Goal: Transaction & Acquisition: Subscribe to service/newsletter

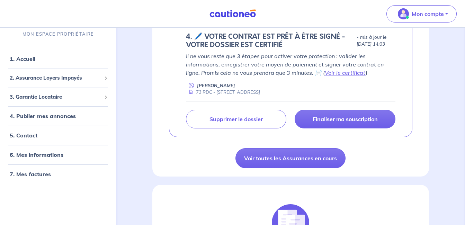
scroll to position [148, 0]
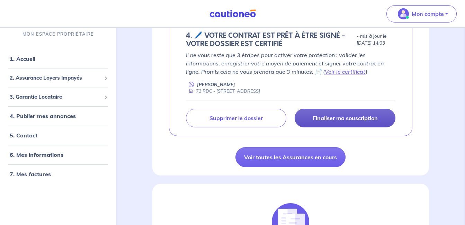
click at [362, 123] on link "Finaliser ma souscription" at bounding box center [345, 118] width 101 height 19
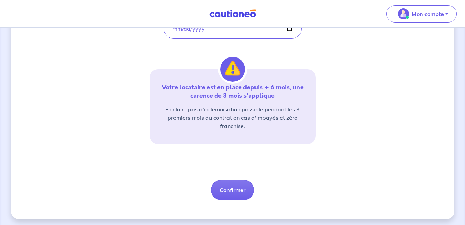
scroll to position [162, 0]
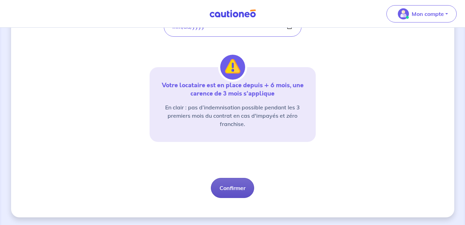
click at [234, 194] on button "Confirmer" at bounding box center [232, 188] width 43 height 20
select select "FR"
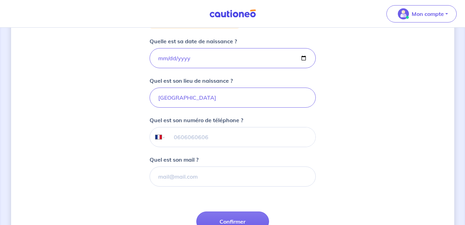
scroll to position [162, 0]
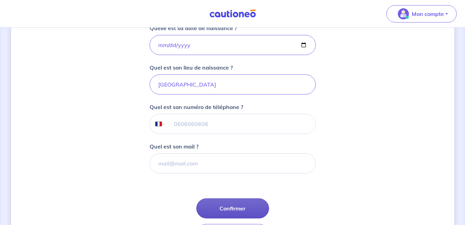
click at [235, 205] on button "Confirmer" at bounding box center [232, 208] width 73 height 20
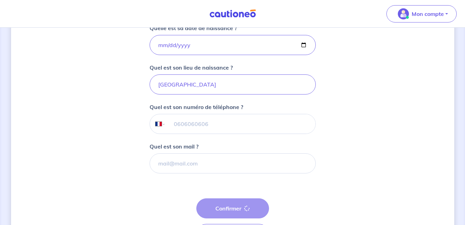
select select "FR"
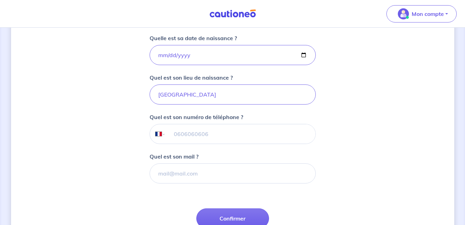
scroll to position [154, 0]
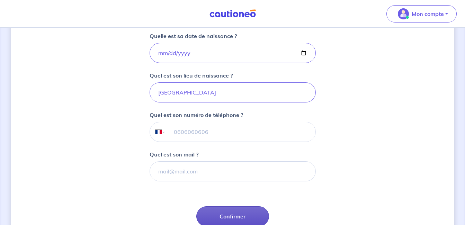
click at [239, 209] on button "Confirmer" at bounding box center [232, 216] width 73 height 20
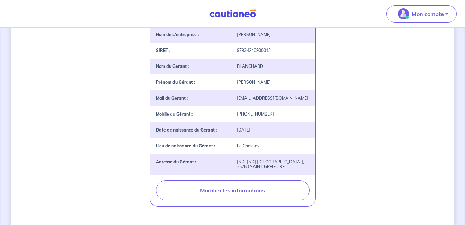
scroll to position [173, 0]
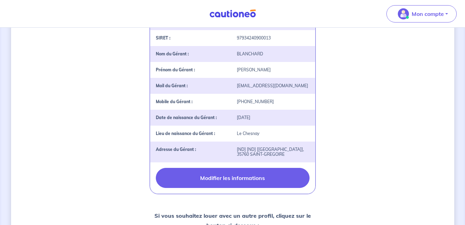
click at [258, 188] on button "Modifier les informations" at bounding box center [233, 178] width 154 height 20
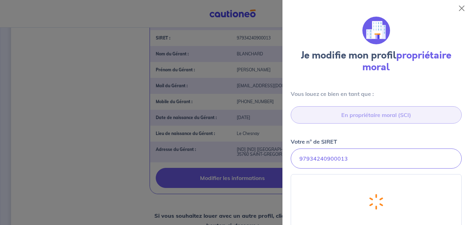
select select "FR"
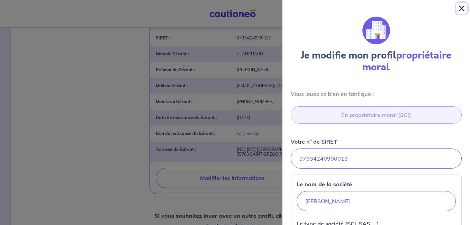
click at [461, 10] on button "Close" at bounding box center [461, 8] width 11 height 11
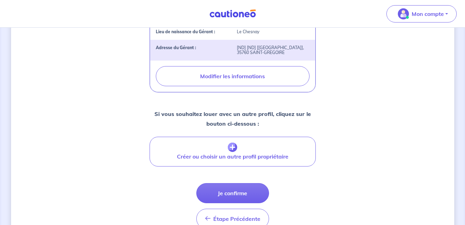
scroll to position [275, 0]
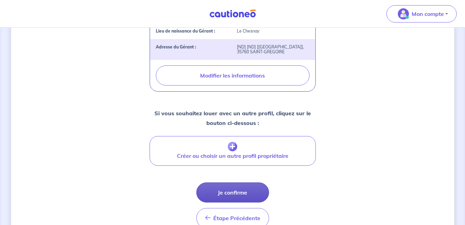
click at [229, 202] on button "Je confirme" at bounding box center [232, 192] width 73 height 20
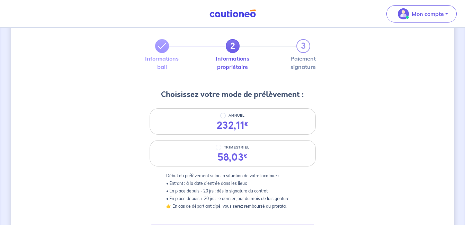
scroll to position [30, 0]
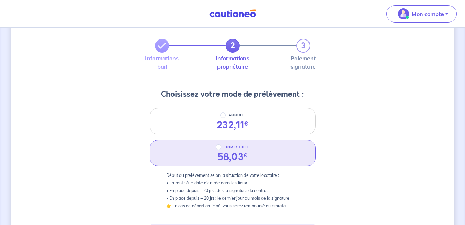
click at [222, 147] on div "TRIMESTRIEL" at bounding box center [233, 147] width 34 height 8
radio input "true"
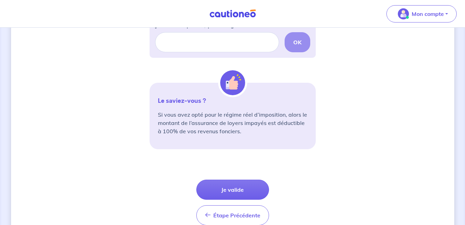
scroll to position [241, 0]
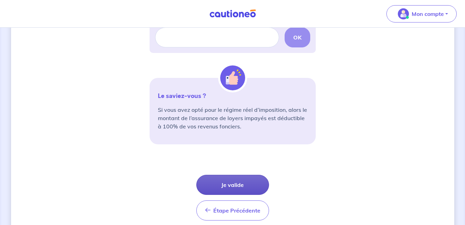
click at [235, 178] on button "Je valide" at bounding box center [232, 185] width 73 height 20
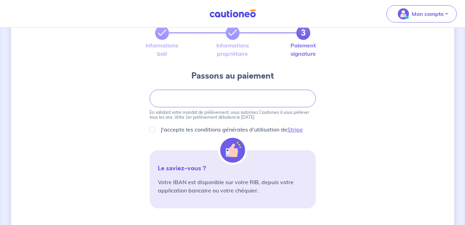
scroll to position [53, 0]
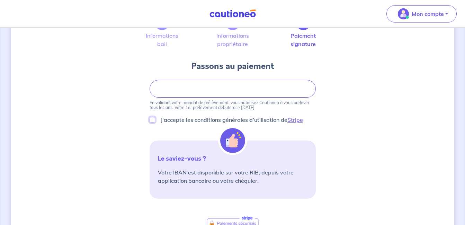
click at [154, 120] on input "J'accepte les conditions générales d’utilisation de Stripe" at bounding box center [153, 120] width 6 height 6
checkbox input "true"
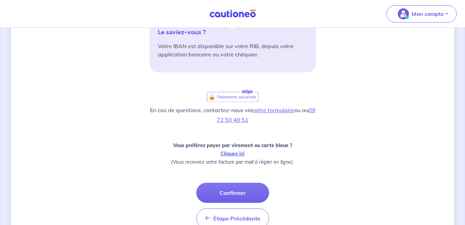
scroll to position [216, 0]
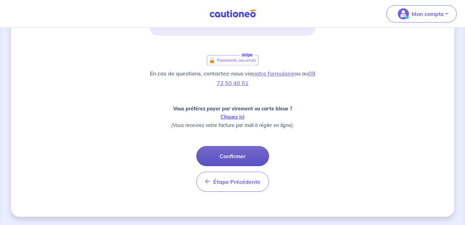
click at [223, 153] on button "Confirmer" at bounding box center [232, 156] width 73 height 20
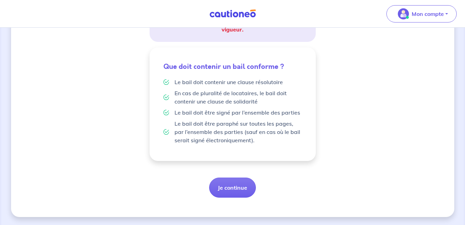
scroll to position [155, 0]
click at [232, 188] on button "Je continue" at bounding box center [232, 187] width 47 height 20
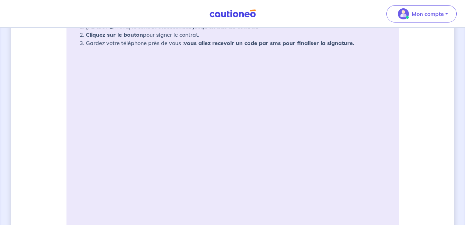
scroll to position [152, 0]
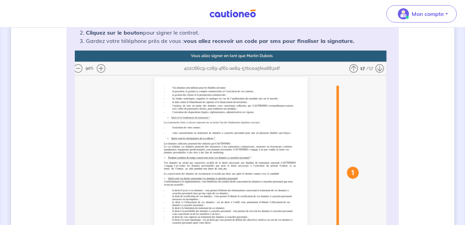
click at [100, 69] on img at bounding box center [233, 188] width 316 height 275
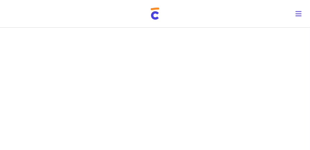
scroll to position [543, 0]
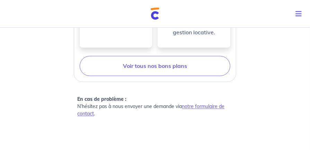
scroll to position [472, 0]
